Goal: Information Seeking & Learning: Check status

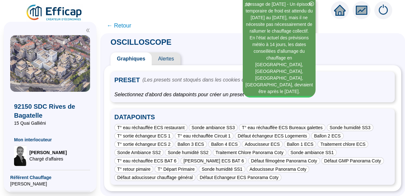
click at [312, 4] on icon "close-circle" at bounding box center [311, 4] width 4 height 4
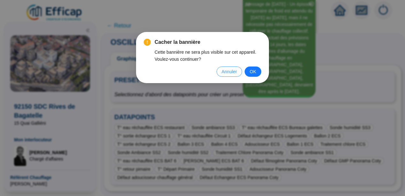
click at [229, 73] on span "Annuler" at bounding box center [228, 71] width 15 height 7
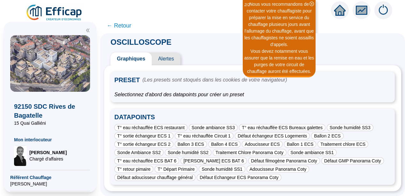
click at [88, 28] on icon "double-left" at bounding box center [88, 30] width 4 height 4
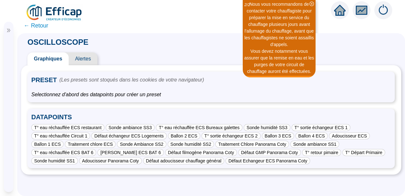
click at [38, 25] on span "← Retour" at bounding box center [36, 25] width 25 height 9
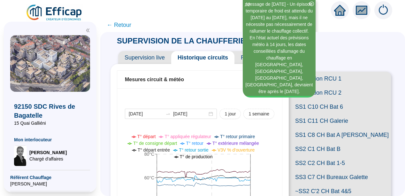
click at [88, 29] on icon "double-left" at bounding box center [88, 30] width 4 height 4
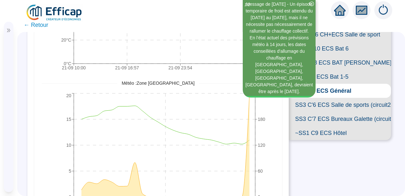
scroll to position [191, 0]
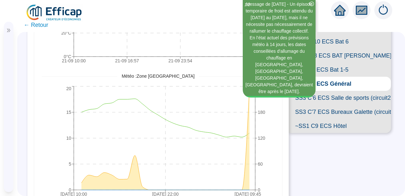
click at [335, 63] on span "SS1 C"8 ECS BAT P. Coty" at bounding box center [339, 56] width 102 height 14
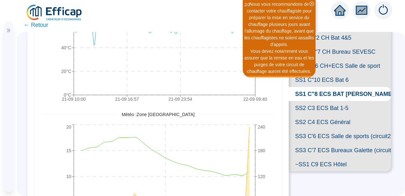
scroll to position [166, 0]
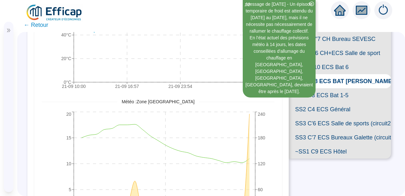
click at [320, 74] on span "SS1 C"10 ECS Bat 6" at bounding box center [339, 67] width 102 height 14
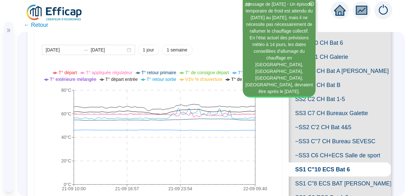
scroll to position [77, 0]
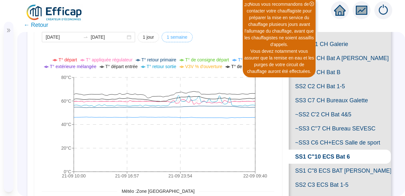
click at [167, 36] on span "1 semaine" at bounding box center [177, 37] width 21 height 7
type input "2025-09-15"
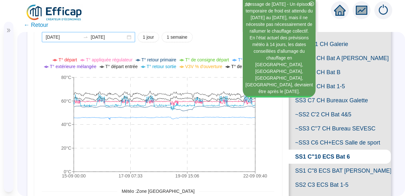
click at [129, 38] on div "2025-09-15 2025-09-22" at bounding box center [88, 37] width 93 height 10
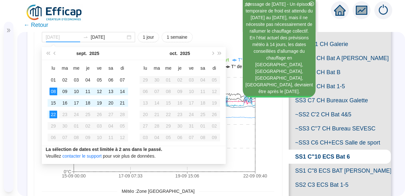
click at [51, 91] on div "08" at bounding box center [53, 91] width 8 height 8
click at [35, 94] on div "2025-09-15 2025-09-22 1 jour 1 semaine 15-09 00:00 17-09 07:33 19-09 15:06 22-0…" at bounding box center [158, 172] width 248 height 323
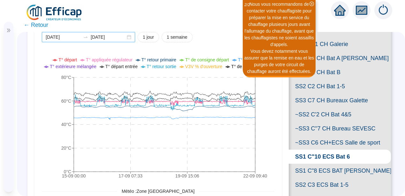
click at [128, 37] on div "2025-09-15 2025-09-22" at bounding box center [88, 37] width 93 height 10
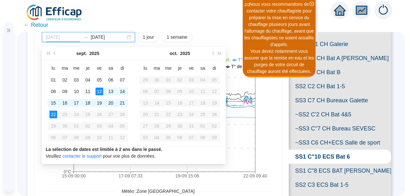
type input "2025-09-11"
click at [86, 91] on div "11" at bounding box center [88, 91] width 8 height 8
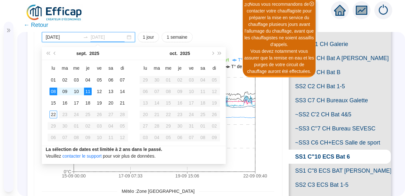
type input "[DATE]"
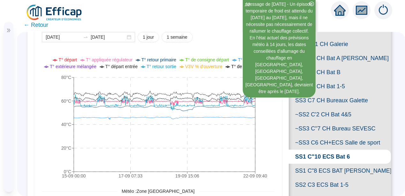
click at [31, 93] on div "Mesures circuit & météo 2025-09-15 2025-09-22 1 jour 1 semaine 15-09 00:00 17-0…" at bounding box center [157, 192] width 261 height 410
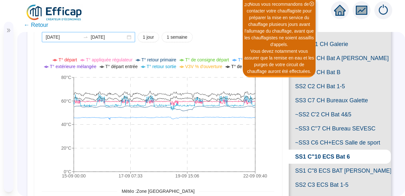
click at [127, 37] on div "2025-09-15 2025-09-22" at bounding box center [88, 37] width 93 height 10
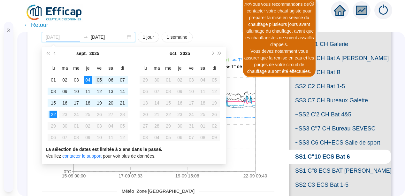
type input "2025-09-05"
click at [99, 78] on div "05" at bounding box center [99, 80] width 8 height 8
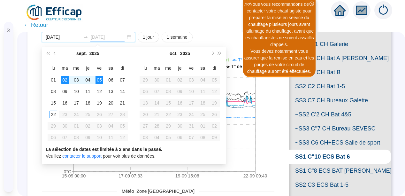
type input "[DATE]"
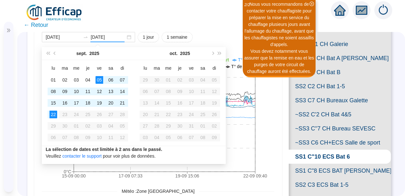
click at [34, 78] on div "2025-09-15 2025-09-22 1 jour 1 semaine 15-09 00:00 17-09 07:33 19-09 15:06 22-0…" at bounding box center [158, 172] width 248 height 323
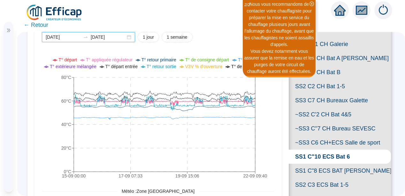
click at [129, 38] on div "2025-09-15 2025-09-22" at bounding box center [88, 37] width 93 height 10
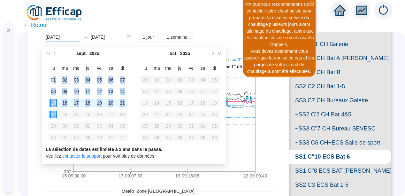
drag, startPoint x: 54, startPoint y: 83, endPoint x: 60, endPoint y: 119, distance: 36.5
click at [60, 119] on tbody "01 02 03 04 05 06 07 08 09 10 11 12 13 14 15 16 17 18 19 20 21 22 23 24 25 26 2…" at bounding box center [88, 108] width 80 height 69
type input "[DATE]"
drag, startPoint x: 60, startPoint y: 119, endPoint x: 55, endPoint y: 112, distance: 8.2
click at [55, 112] on div "22" at bounding box center [53, 114] width 8 height 8
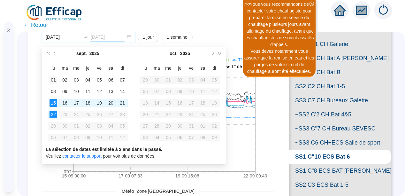
type input "[DATE]"
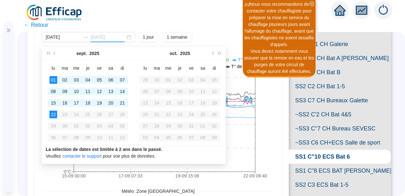
click at [55, 79] on div "01" at bounding box center [53, 80] width 8 height 8
type input "[DATE]"
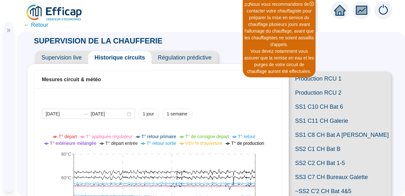
click at [57, 57] on span "Supervision live" at bounding box center [61, 57] width 53 height 13
